Goal: Transaction & Acquisition: Purchase product/service

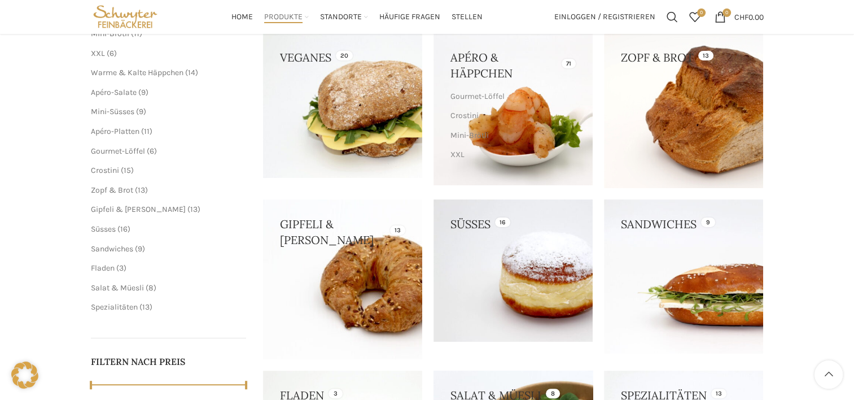
scroll to position [190, 0]
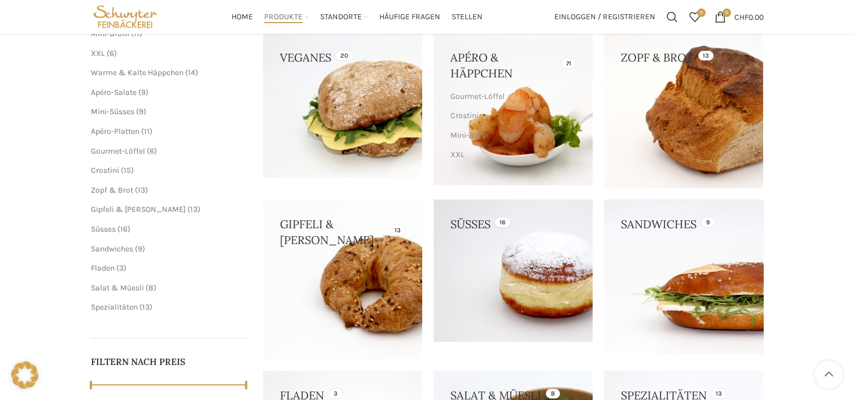
click at [700, 257] on link at bounding box center [683, 276] width 159 height 154
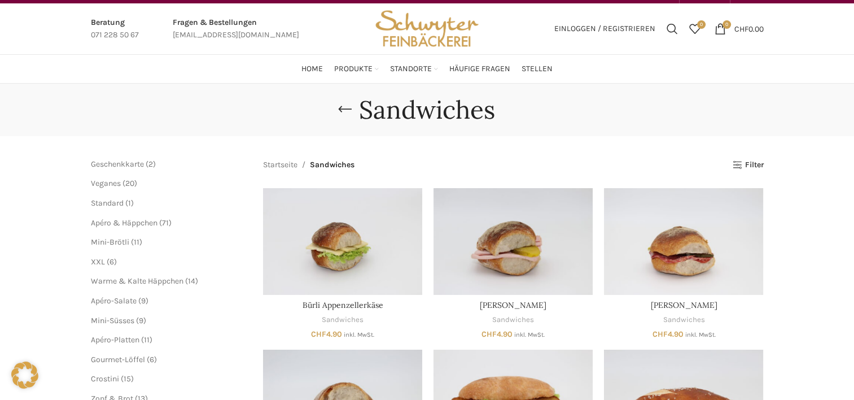
scroll to position [18, 0]
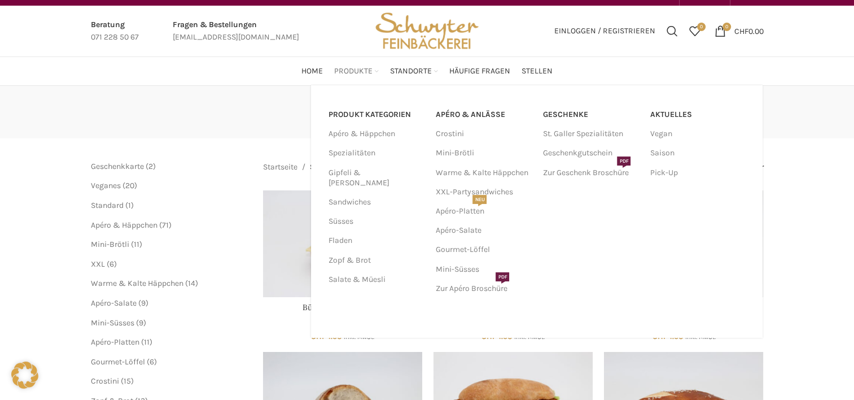
click at [361, 68] on span "Produkte" at bounding box center [353, 71] width 38 height 11
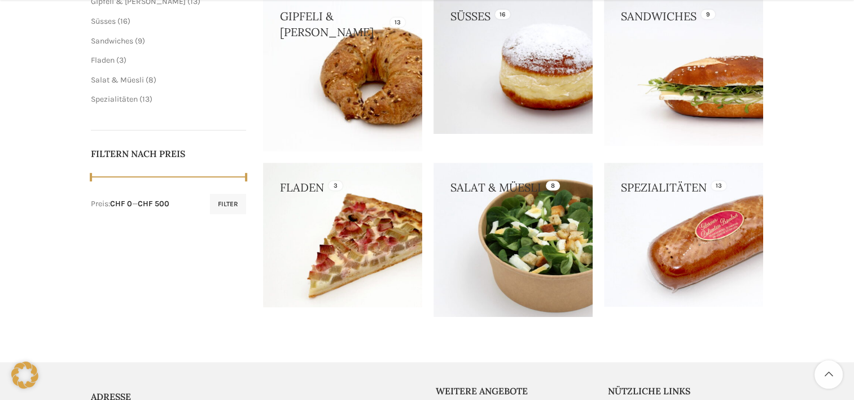
scroll to position [397, 0]
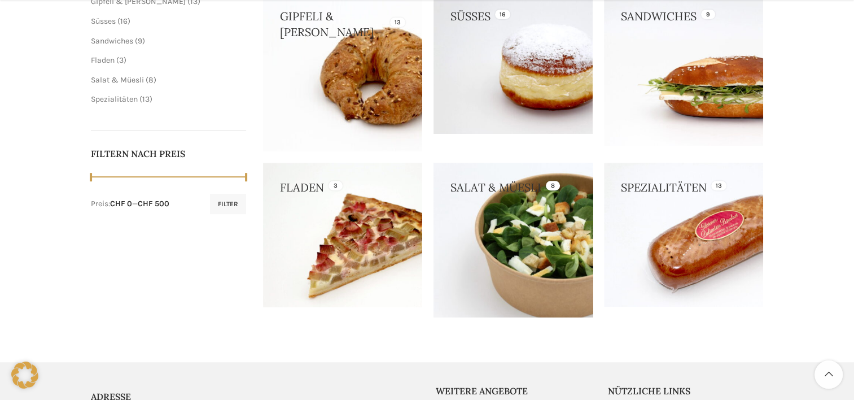
click at [516, 211] on link at bounding box center [513, 240] width 159 height 154
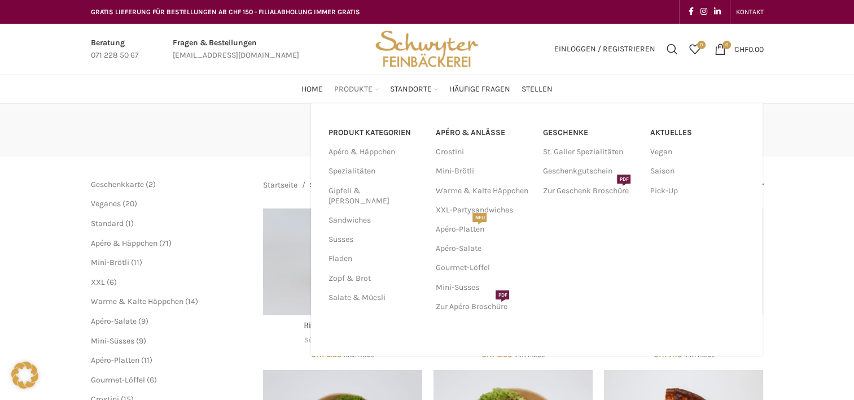
click at [353, 93] on span "Produkte" at bounding box center [353, 89] width 38 height 11
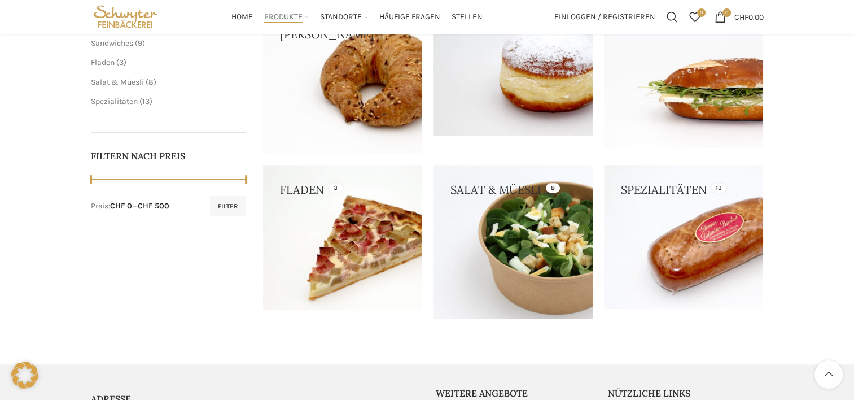
scroll to position [392, 0]
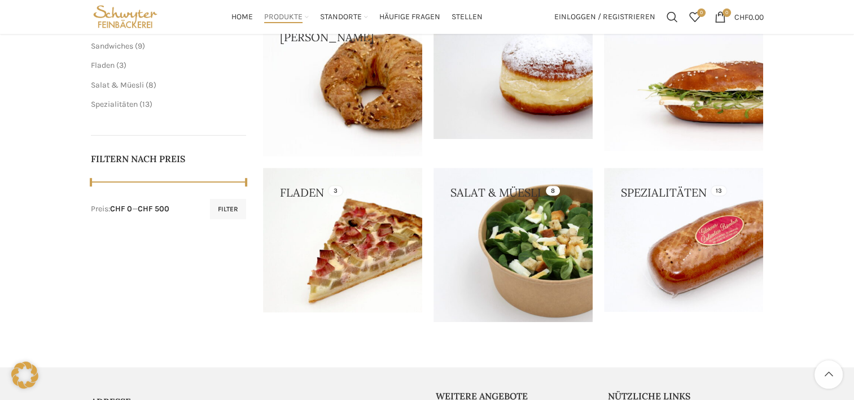
click at [441, 280] on link at bounding box center [513, 245] width 159 height 154
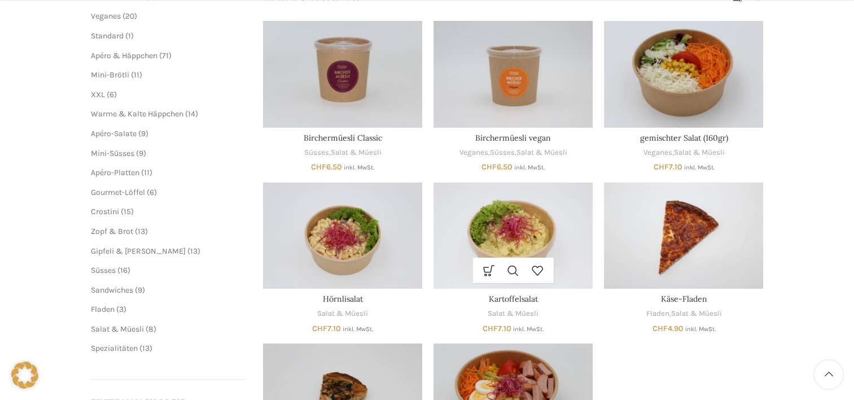
scroll to position [187, 0]
